Goal: Information Seeking & Learning: Learn about a topic

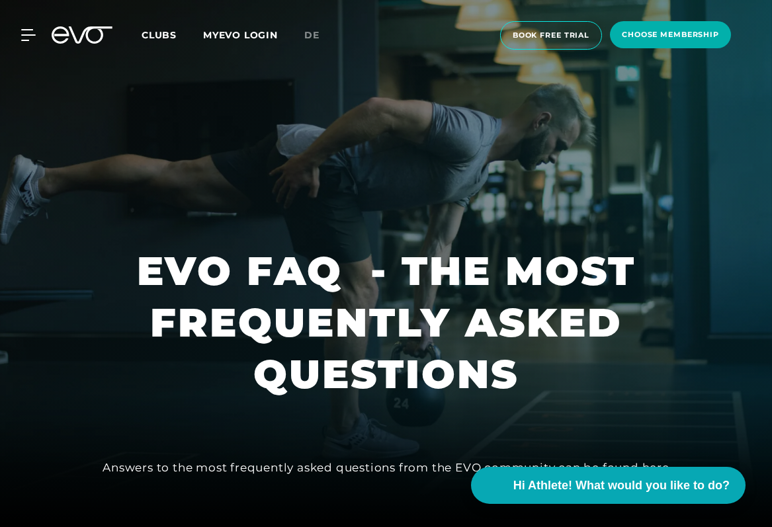
click at [165, 34] on span "Clubs" at bounding box center [159, 35] width 35 height 12
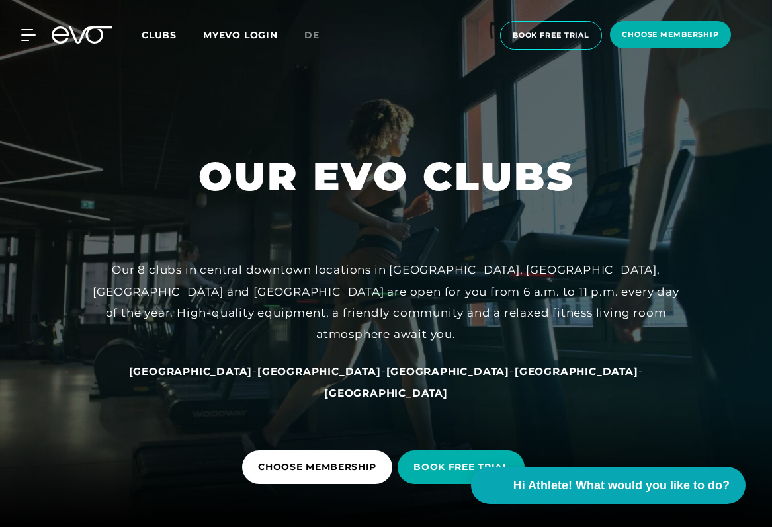
click at [149, 33] on span "Clubs" at bounding box center [159, 35] width 35 height 12
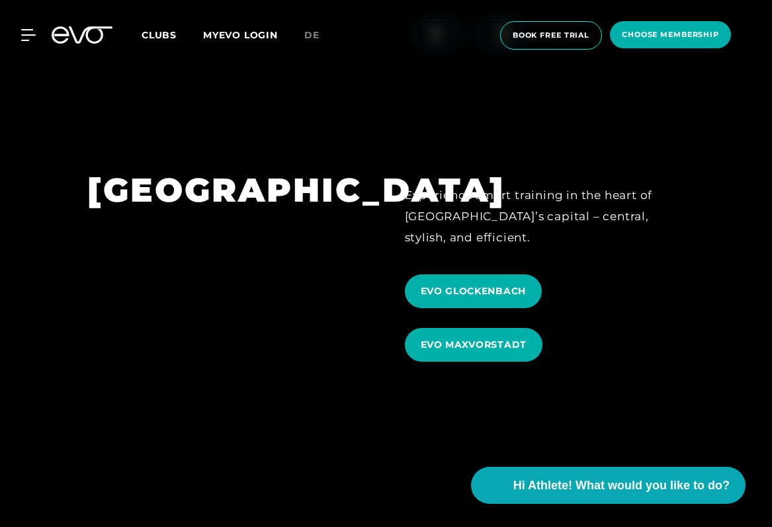
scroll to position [3908, 0]
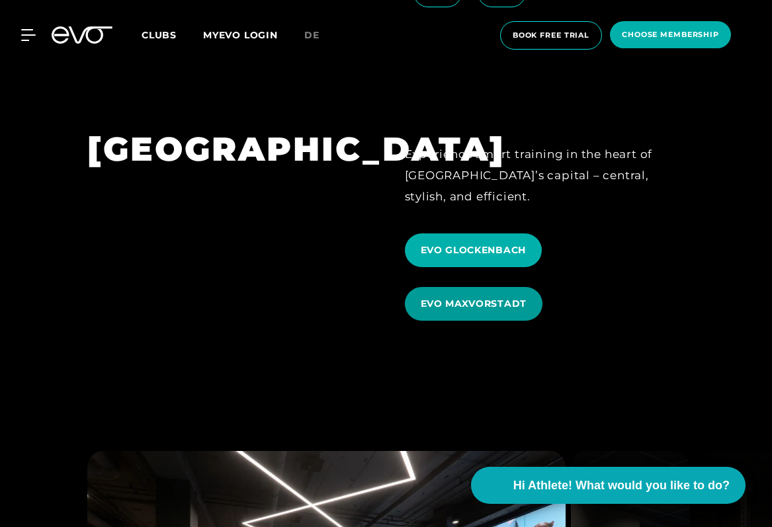
click at [465, 287] on span "EVO MAXVORSTADT" at bounding box center [474, 304] width 138 height 34
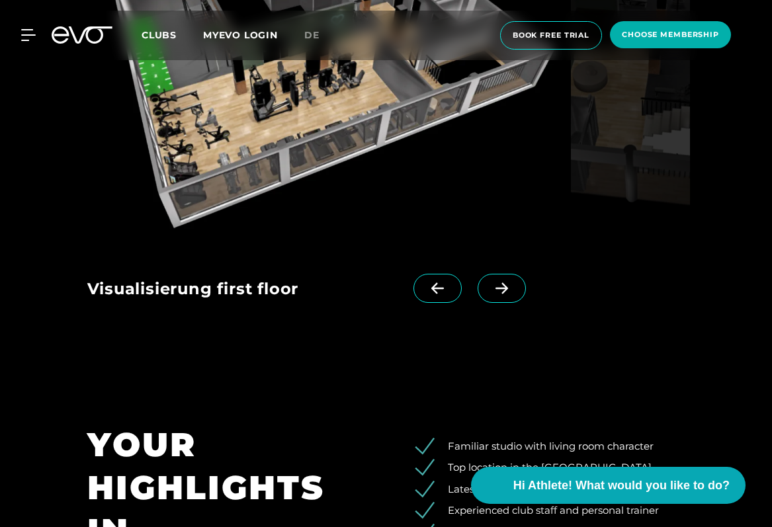
scroll to position [1913, 0]
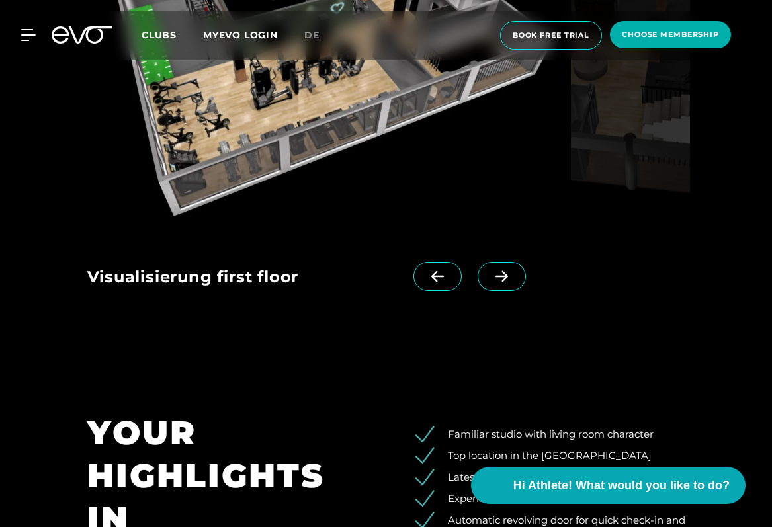
click at [496, 279] on icon at bounding box center [501, 277] width 23 height 12
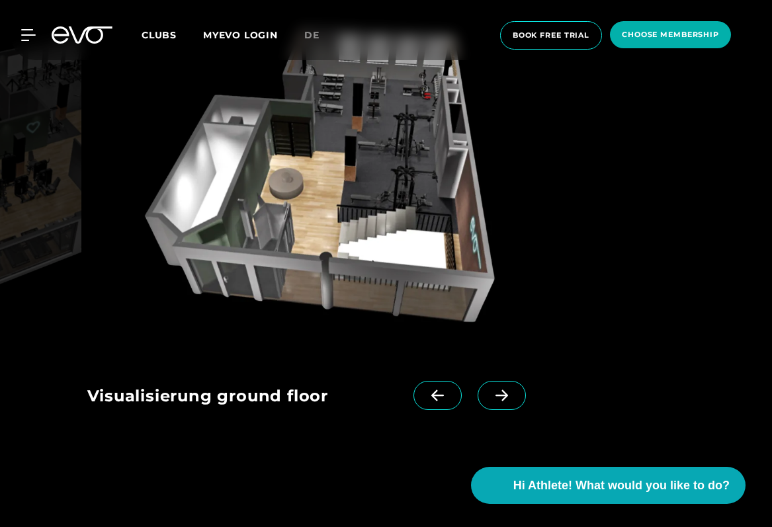
scroll to position [1789, 0]
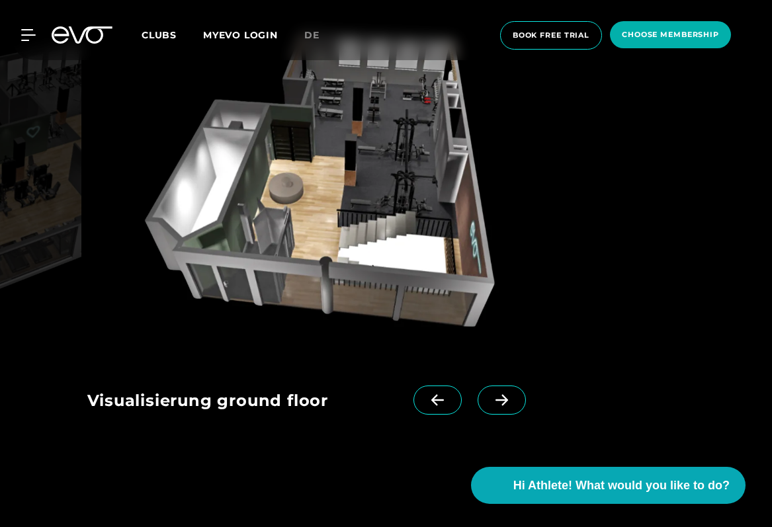
click at [504, 396] on icon at bounding box center [502, 400] width 13 height 11
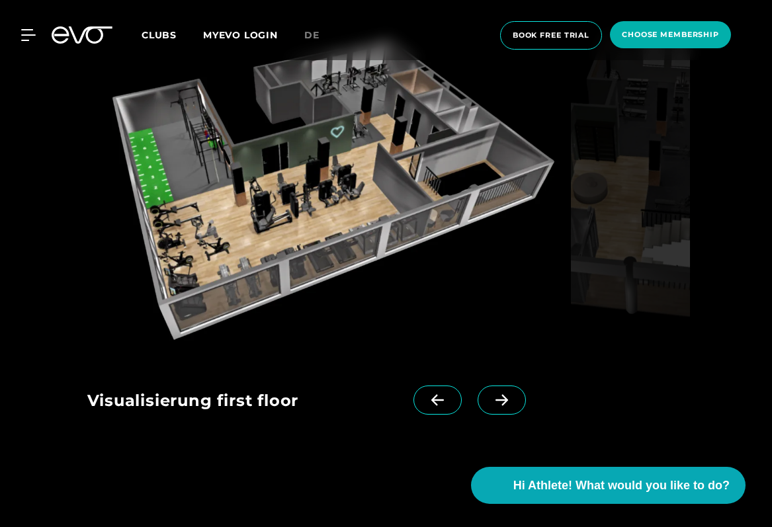
click at [504, 396] on icon at bounding box center [502, 400] width 13 height 11
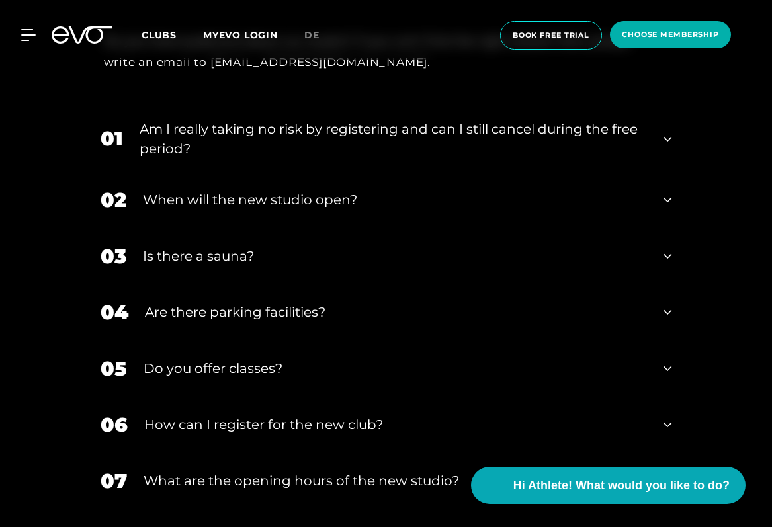
scroll to position [2682, 0]
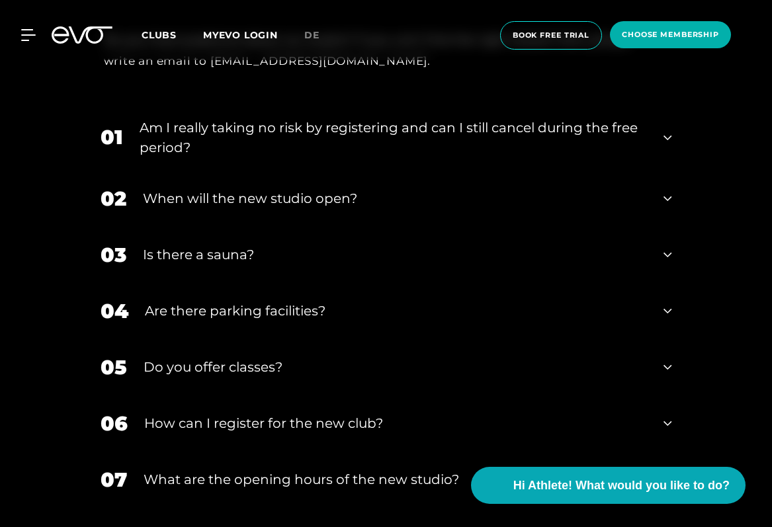
click at [460, 296] on div "04 Are there parking facilities?" at bounding box center [386, 311] width 598 height 56
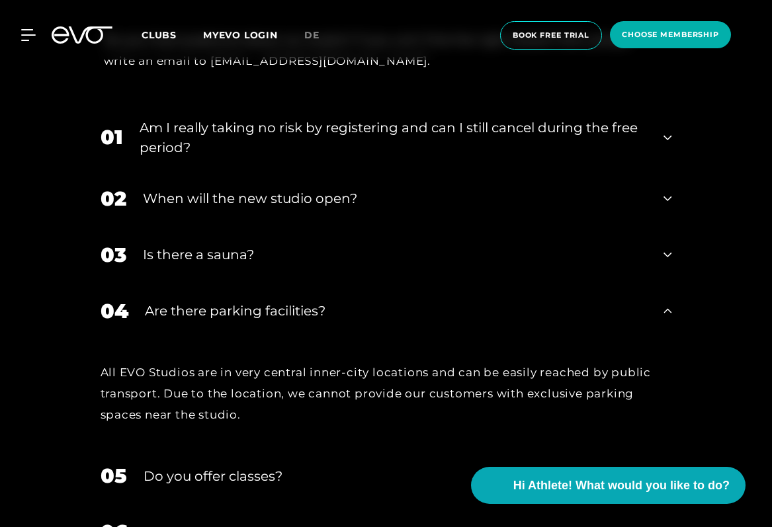
click at [460, 296] on div "04 Are there parking facilities?" at bounding box center [386, 311] width 598 height 56
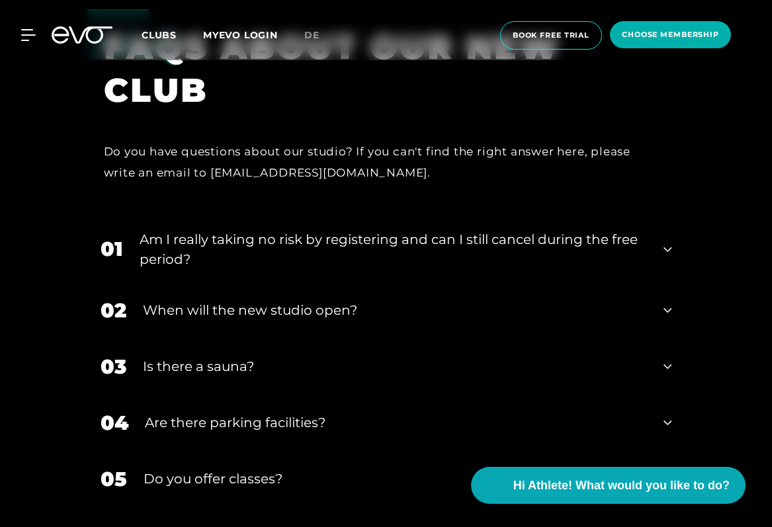
scroll to position [2561, 0]
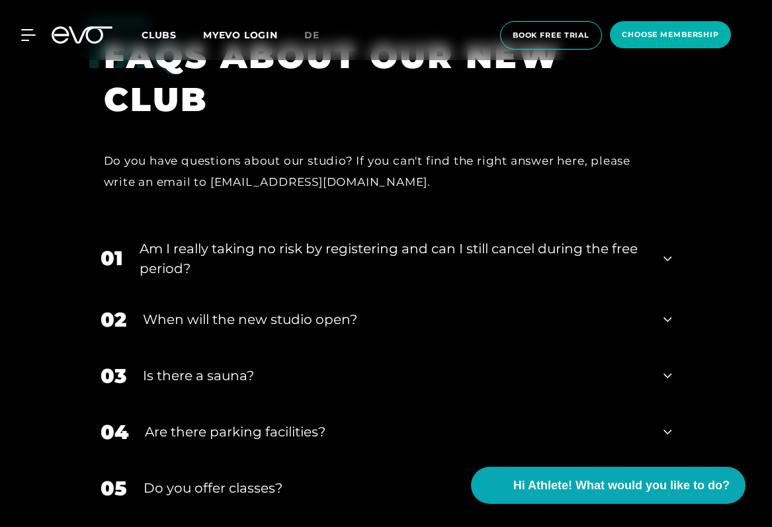
click at [492, 245] on div "Am I really taking no risk by registering and can I still cancel during the fre…" at bounding box center [394, 259] width 508 height 40
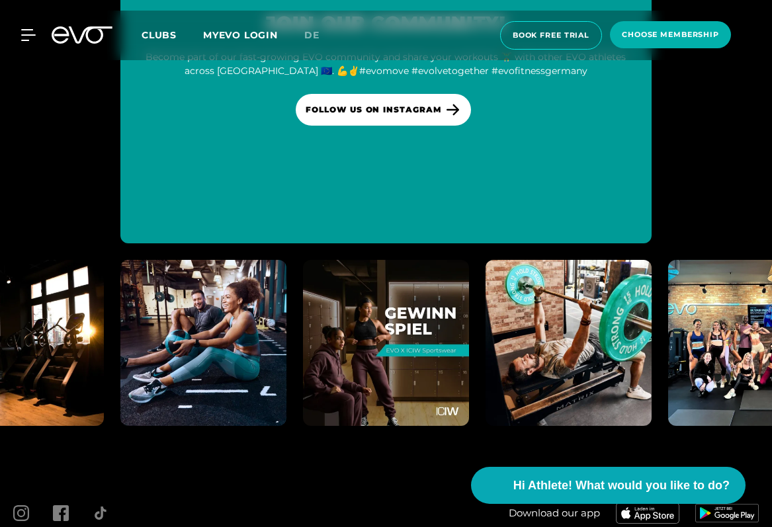
scroll to position [3704, 0]
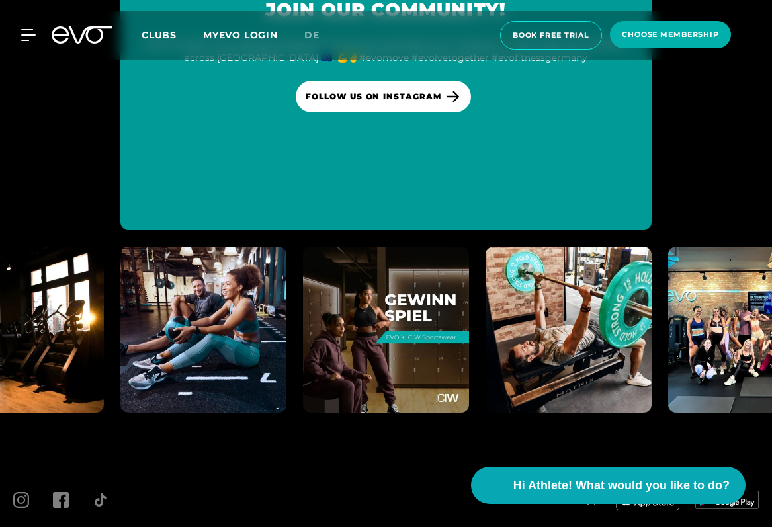
click at [163, 35] on span "Clubs" at bounding box center [159, 35] width 35 height 12
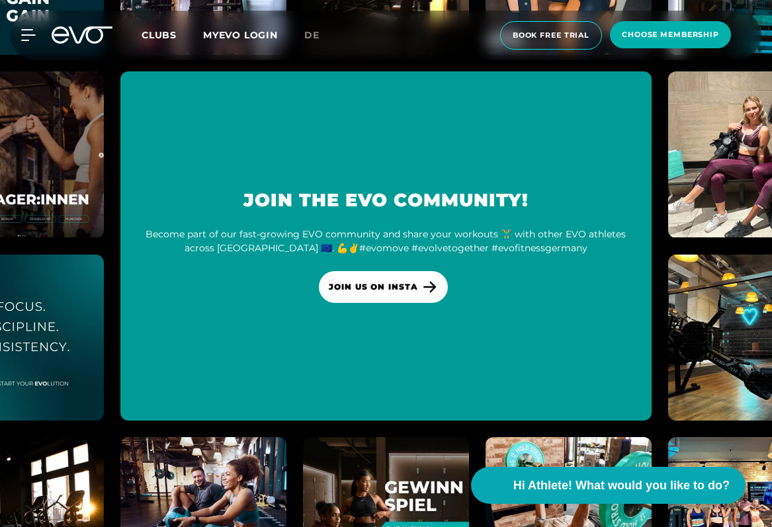
scroll to position [6029, 0]
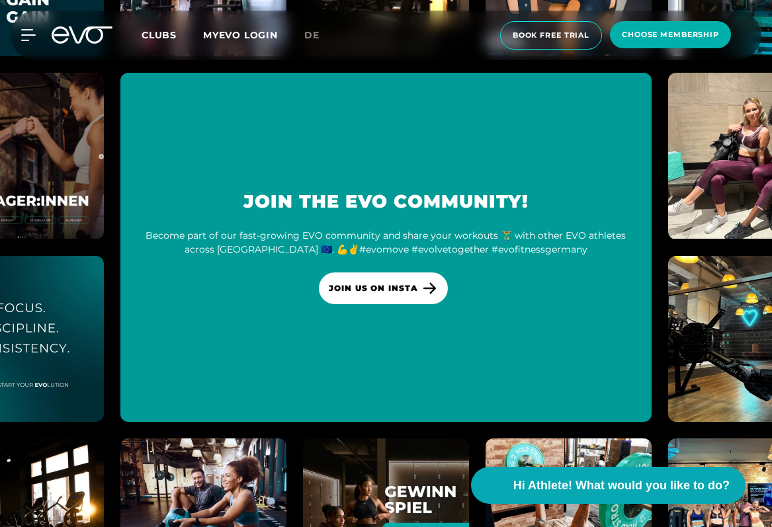
click at [155, 35] on span "Clubs" at bounding box center [159, 35] width 35 height 12
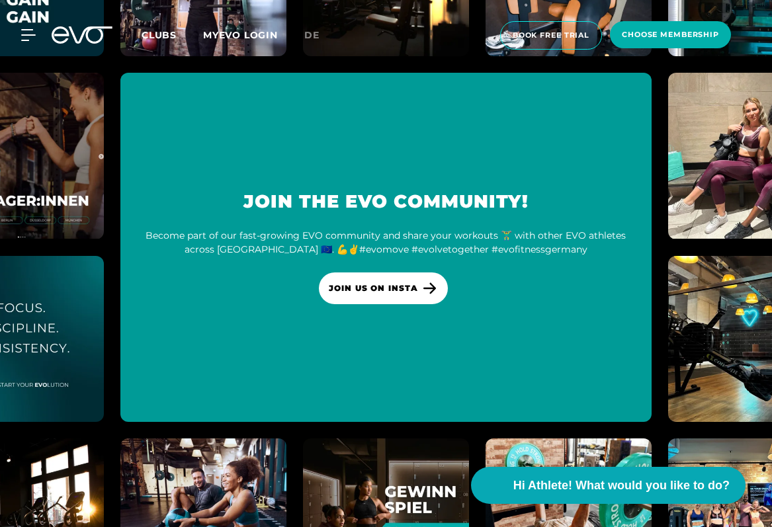
scroll to position [0, 0]
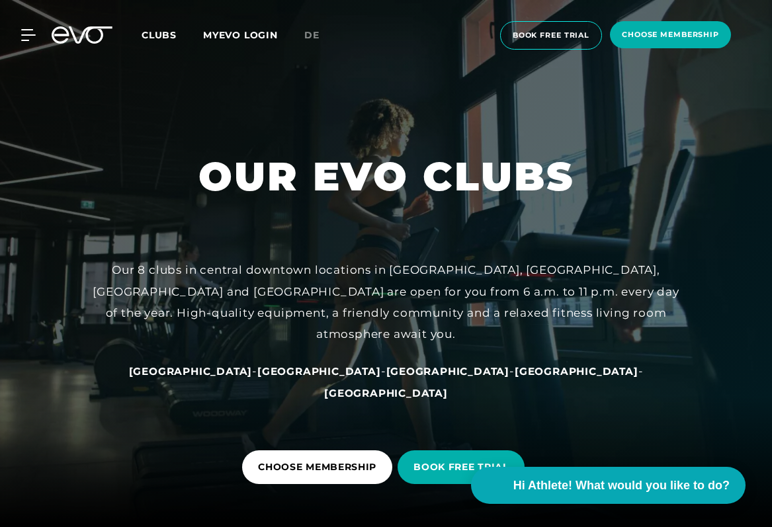
click at [32, 41] on div "MyEVO Login About Memberships free trial DAYPASS EVO Studios [GEOGRAPHIC_DATA] …" at bounding box center [386, 36] width 767 height 50
click at [25, 34] on icon at bounding box center [30, 35] width 19 height 12
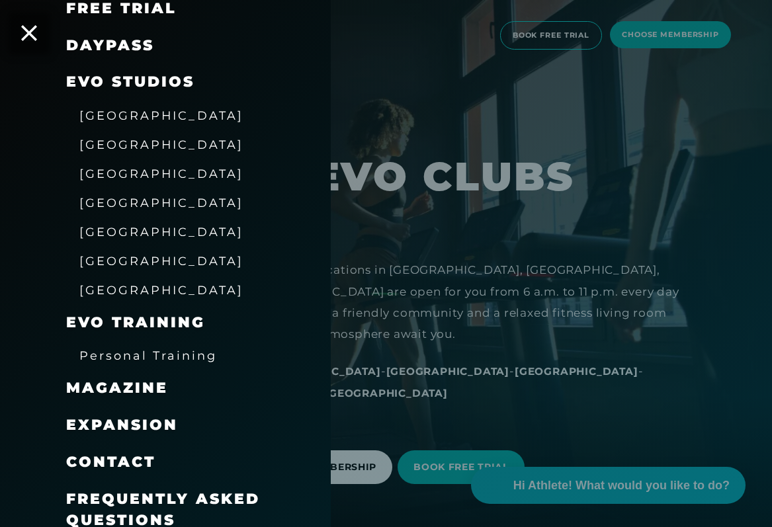
click at [91, 196] on span "[GEOGRAPHIC_DATA]" at bounding box center [161, 203] width 164 height 14
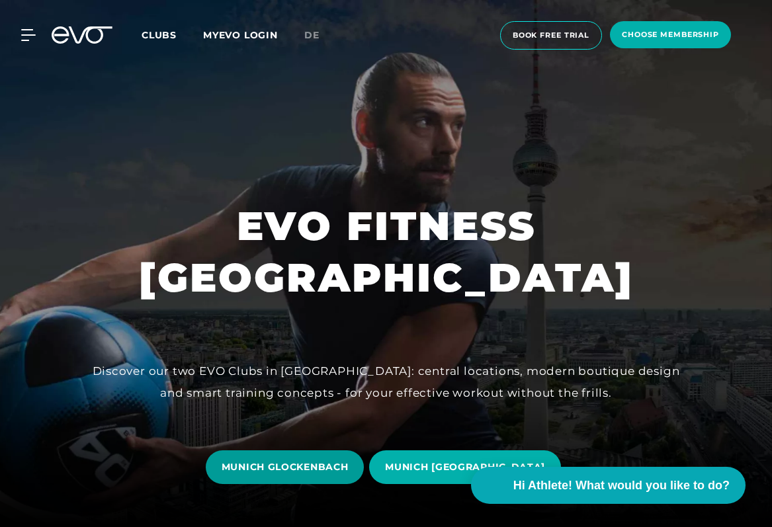
click at [302, 480] on span "MUNICH GLOCKENBACH" at bounding box center [285, 468] width 159 height 34
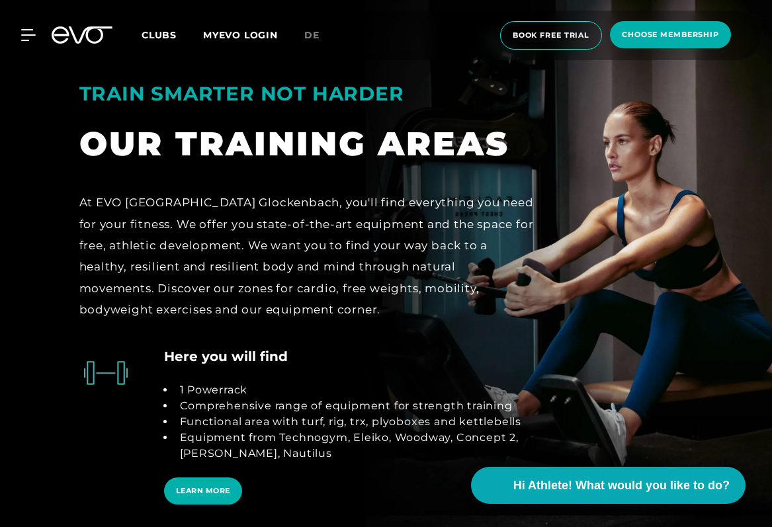
scroll to position [2661, 0]
click at [201, 486] on span "LEARN MORE" at bounding box center [203, 491] width 55 height 11
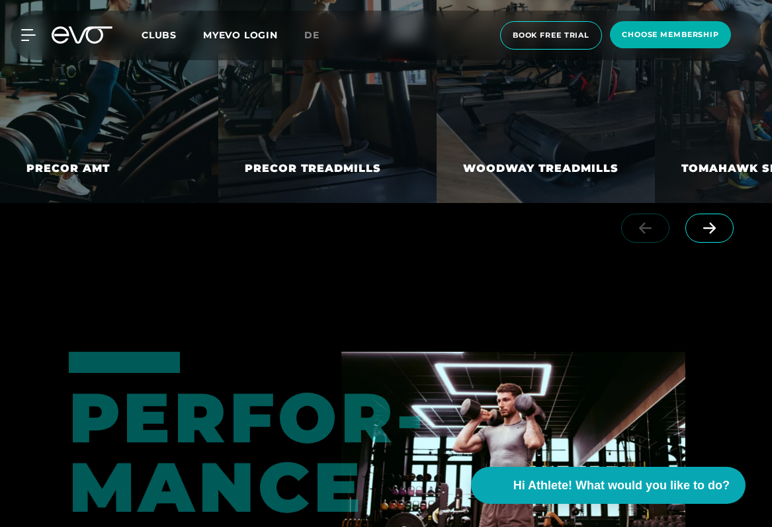
scroll to position [2610, 0]
